Goal: Communication & Community: Participate in discussion

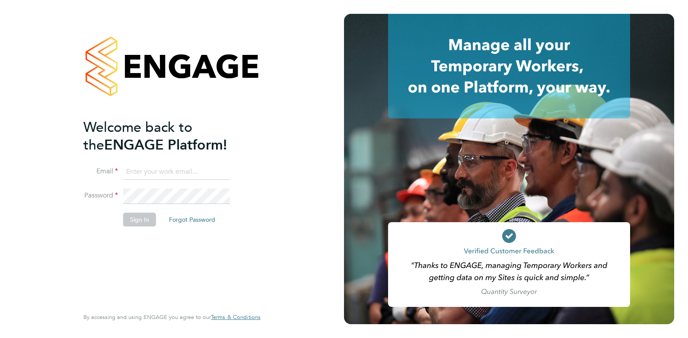
type input "roslyn.ogarro@ncclondon.ac.uk"
click at [135, 219] on button "Sign In" at bounding box center [139, 219] width 33 height 14
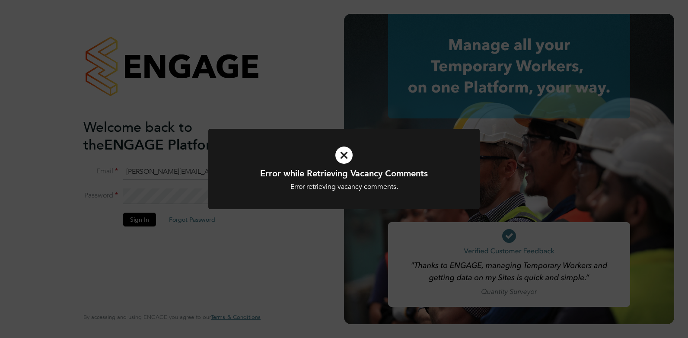
click at [343, 159] on icon at bounding box center [344, 155] width 225 height 34
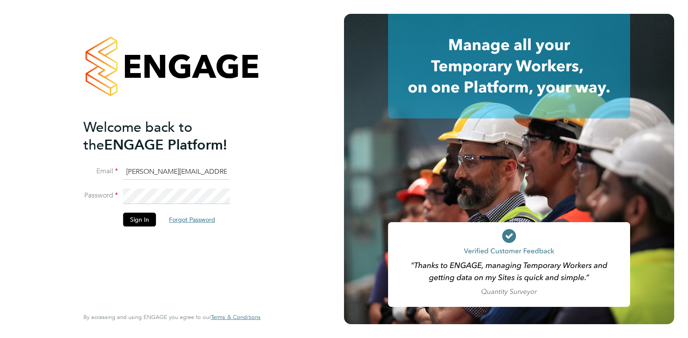
click at [195, 220] on button "Forgot Password" at bounding box center [192, 219] width 60 height 14
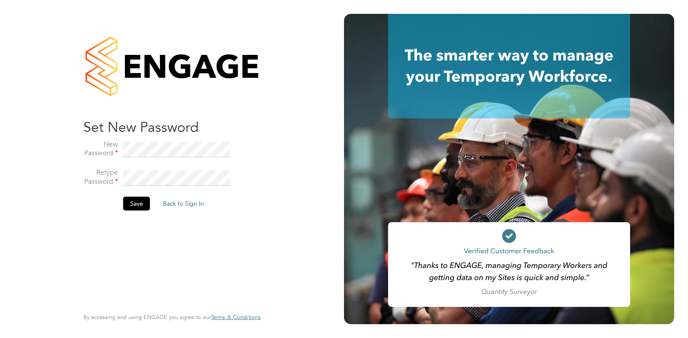
click at [267, 162] on div "Sorry! The link you followed has expired. I want to reset my password Back to S…" at bounding box center [172, 169] width 212 height 338
click at [137, 203] on button "Save" at bounding box center [136, 204] width 27 height 14
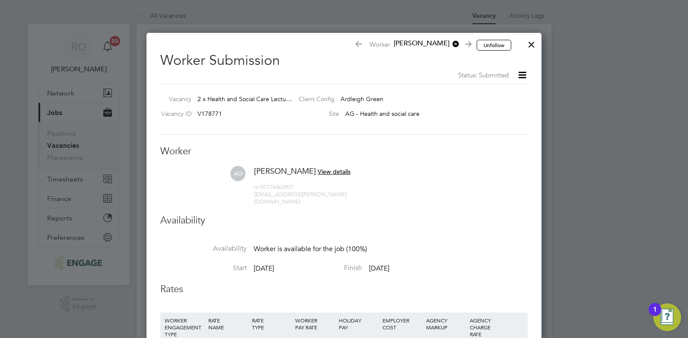
click at [530, 47] on div at bounding box center [531, 43] width 16 height 16
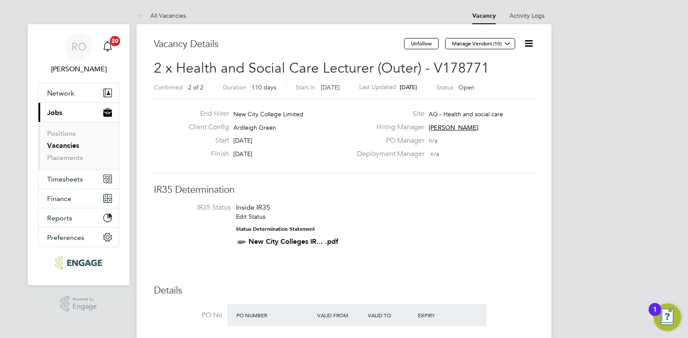
click at [70, 147] on link "Vacancies" at bounding box center [63, 145] width 32 height 8
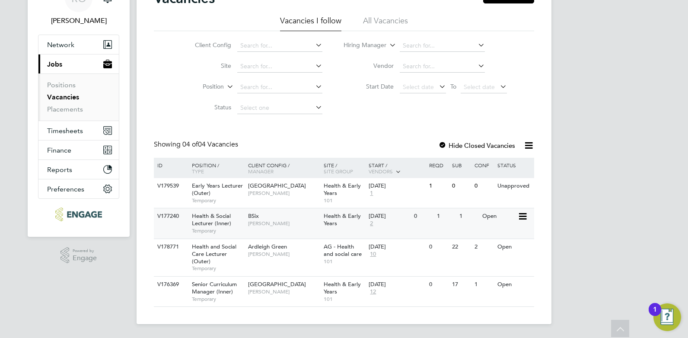
click at [493, 216] on div "Open" at bounding box center [499, 216] width 38 height 16
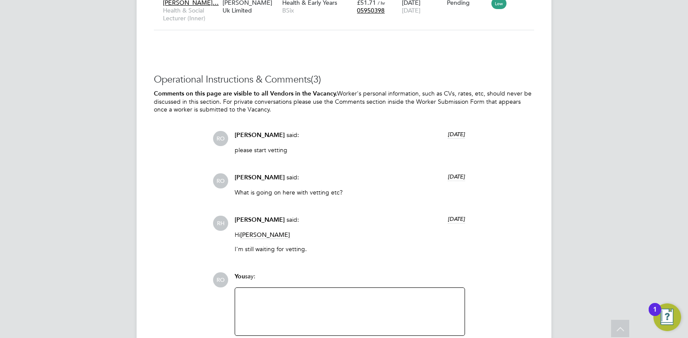
scroll to position [1465, 0]
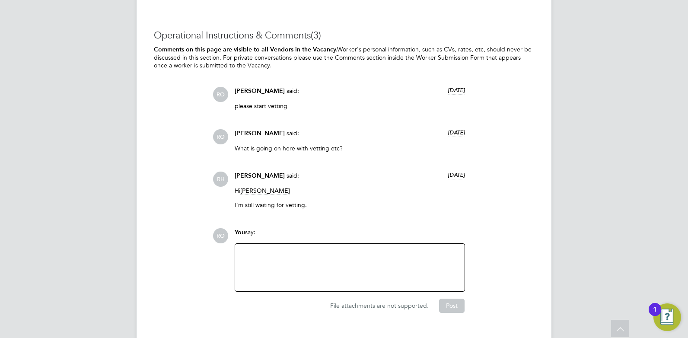
click at [418, 249] on div at bounding box center [349, 267] width 219 height 37
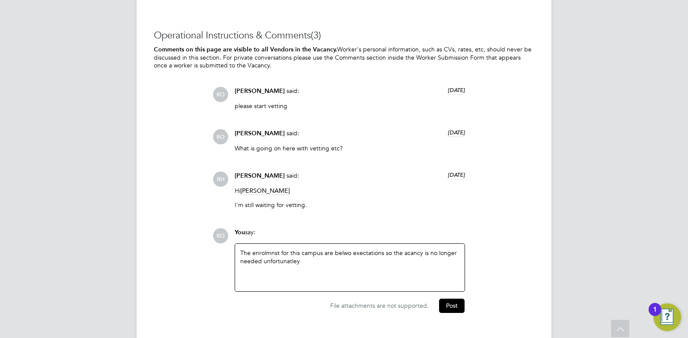
click at [275, 249] on div "The enrolmnst for this campus are belwo exectations so the acancy is no longer …" at bounding box center [349, 267] width 219 height 37
click at [414, 249] on div "The enrolments for this campus are below expectations so the acancy is no longe…" at bounding box center [349, 267] width 219 height 37
click at [412, 249] on div "The enrolments for this campus are below expectations so the acancy is no longe…" at bounding box center [349, 267] width 219 height 37
click at [295, 249] on div "The enrolments for this campus are below expectations so the agency is no longe…" at bounding box center [349, 267] width 219 height 37
click at [448, 298] on button "Post" at bounding box center [451, 305] width 25 height 14
